Goal: Transaction & Acquisition: Subscribe to service/newsletter

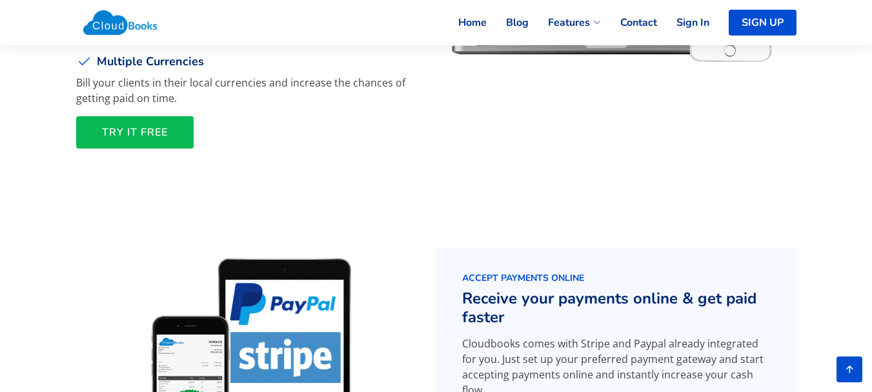
scroll to position [1614, 0]
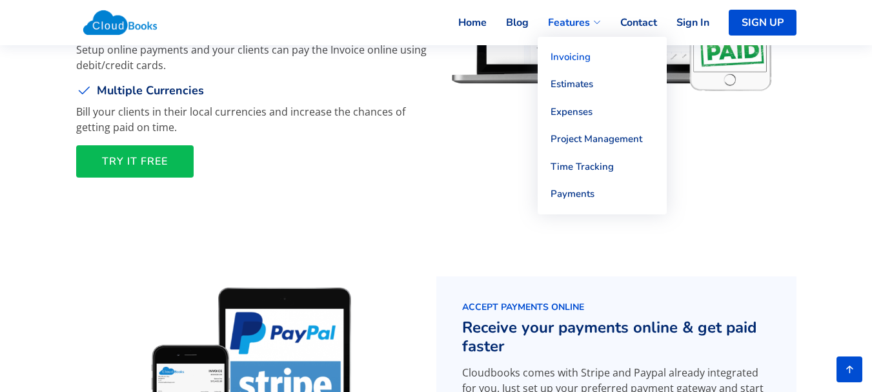
click at [578, 56] on link "Invoicing" at bounding box center [602, 57] width 129 height 28
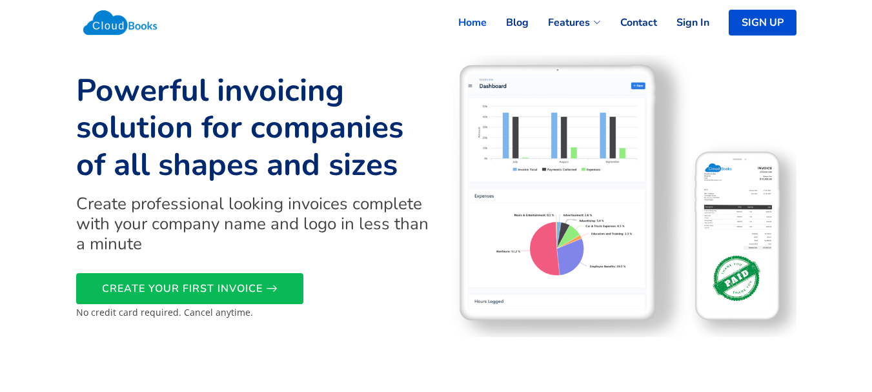
click at [476, 25] on link "Home" at bounding box center [463, 22] width 48 height 28
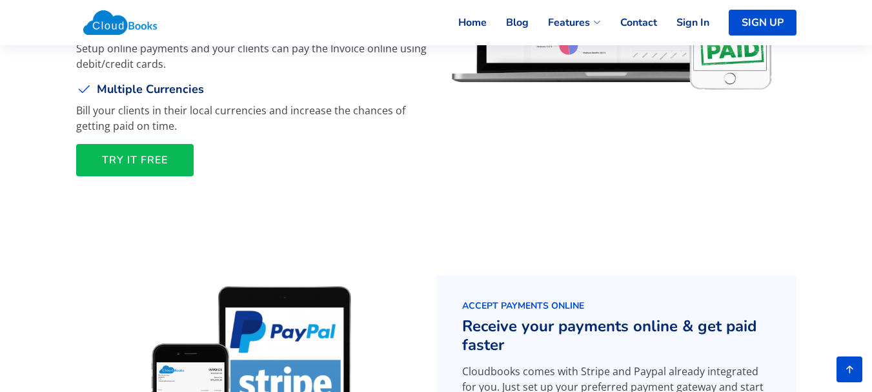
scroll to position [1614, 0]
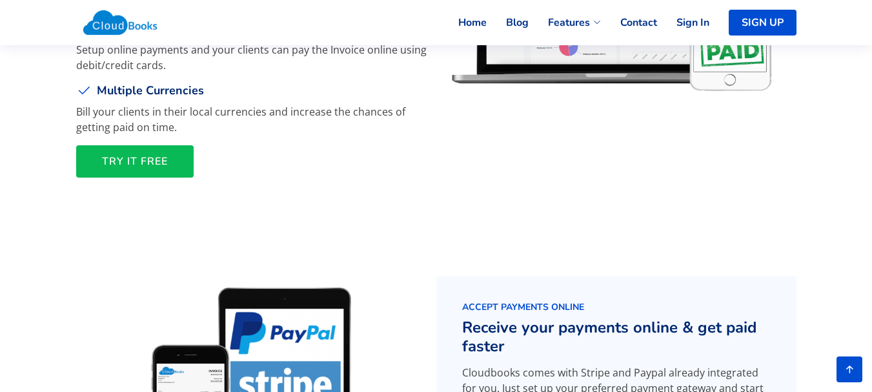
drag, startPoint x: 163, startPoint y: 159, endPoint x: 174, endPoint y: 163, distance: 11.4
click at [163, 161] on span "TRY IT FREE" at bounding box center [135, 161] width 66 height 0
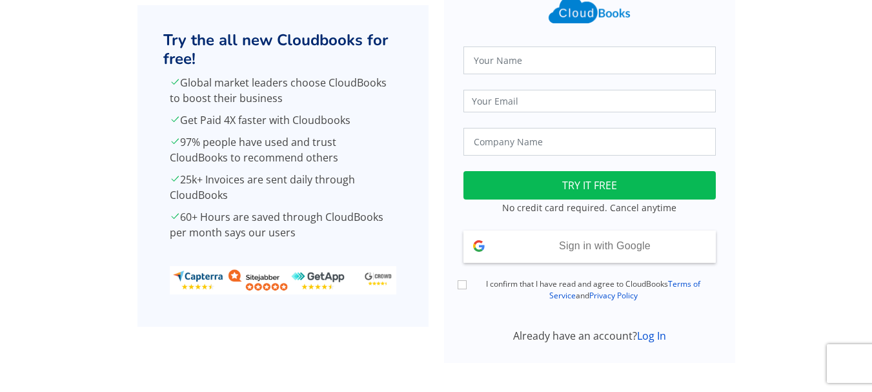
scroll to position [92, 0]
